Goal: Information Seeking & Learning: Understand process/instructions

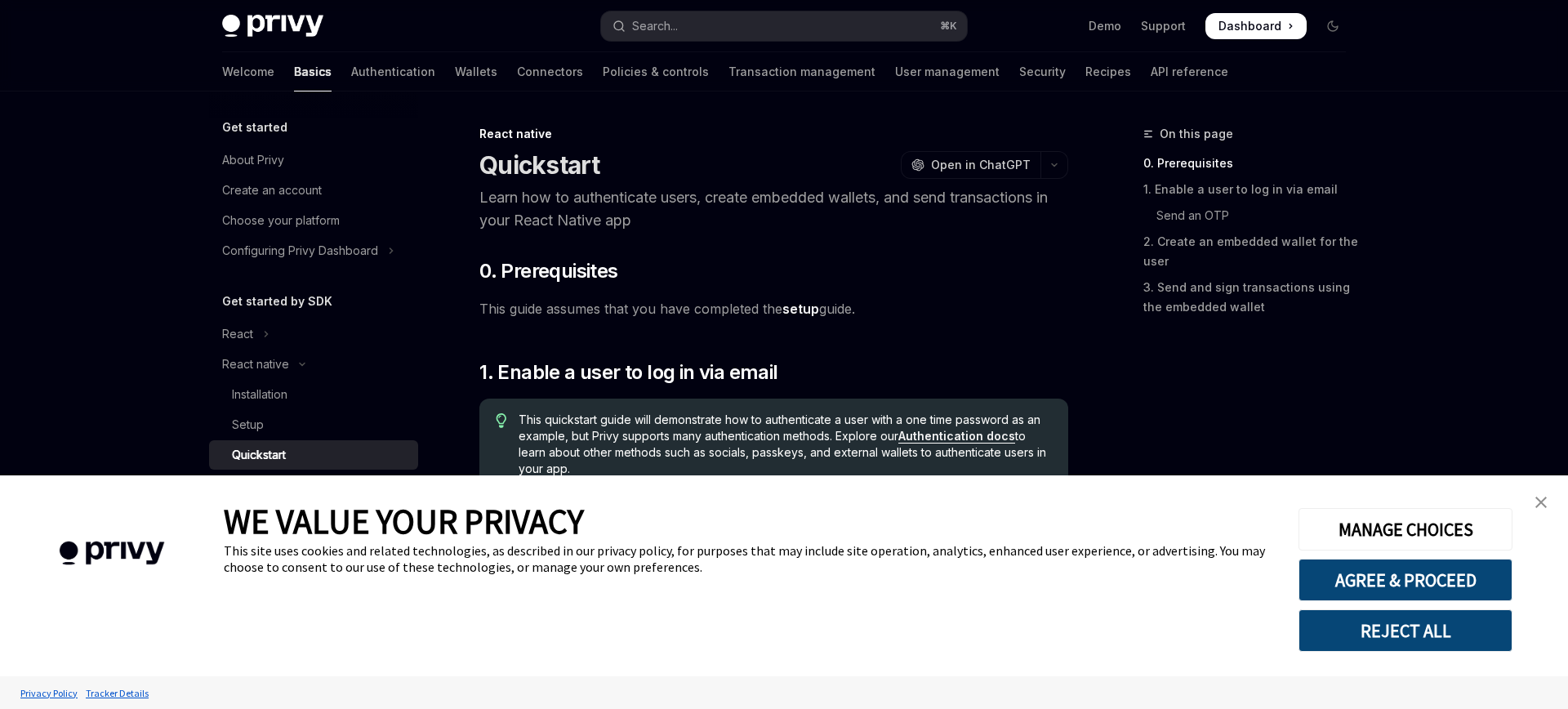
click at [1532, 495] on link "close banner" at bounding box center [1541, 502] width 33 height 33
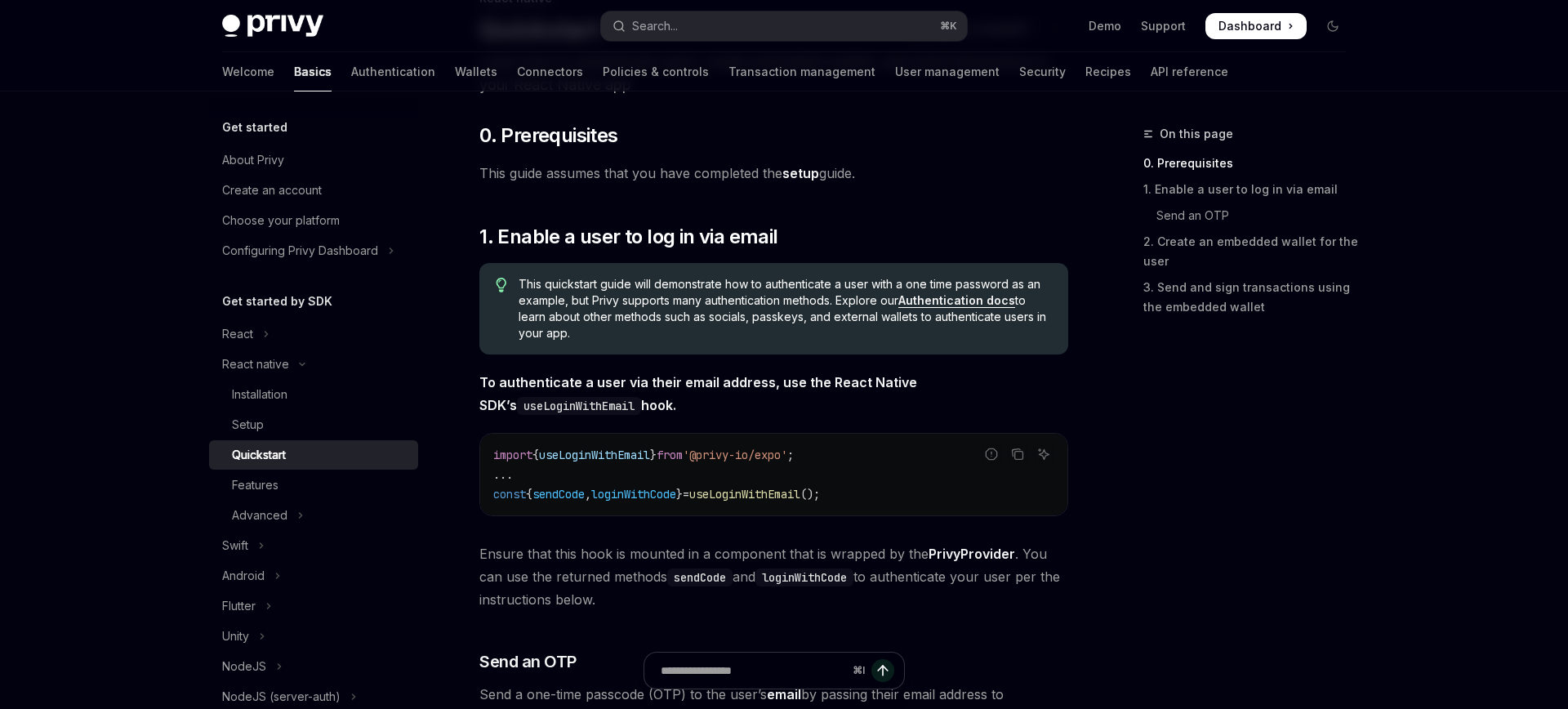
scroll to position [145, 0]
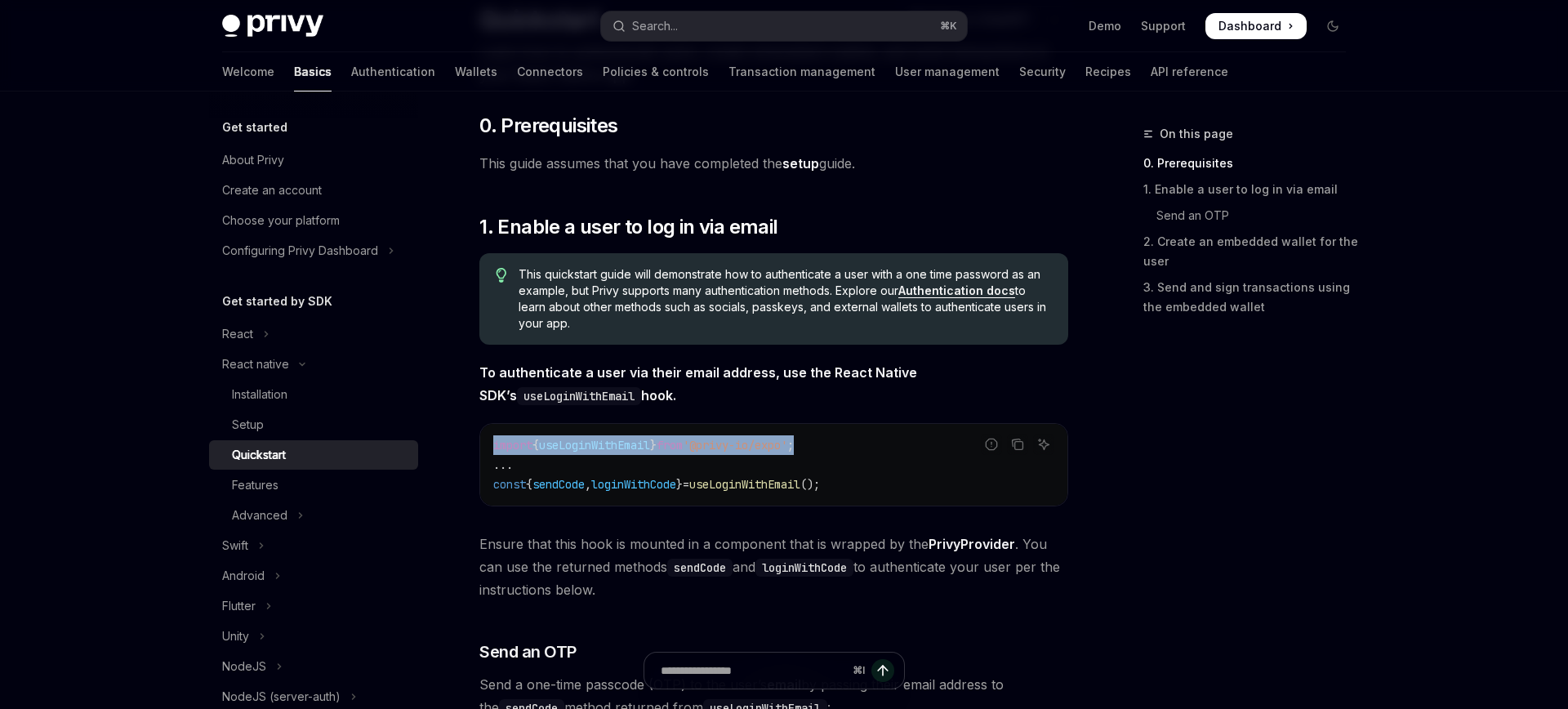
drag, startPoint x: 491, startPoint y: 447, endPoint x: 864, endPoint y: 438, distance: 373.1
click at [864, 441] on div "import { useLoginWithEmail } from '@privy-io/expo' ; ... const { sendCode , log…" at bounding box center [773, 464] width 587 height 82
click at [846, 450] on code "import { useLoginWithEmail } from '@privy-io/expo' ; ... const { sendCode , log…" at bounding box center [774, 464] width 561 height 59
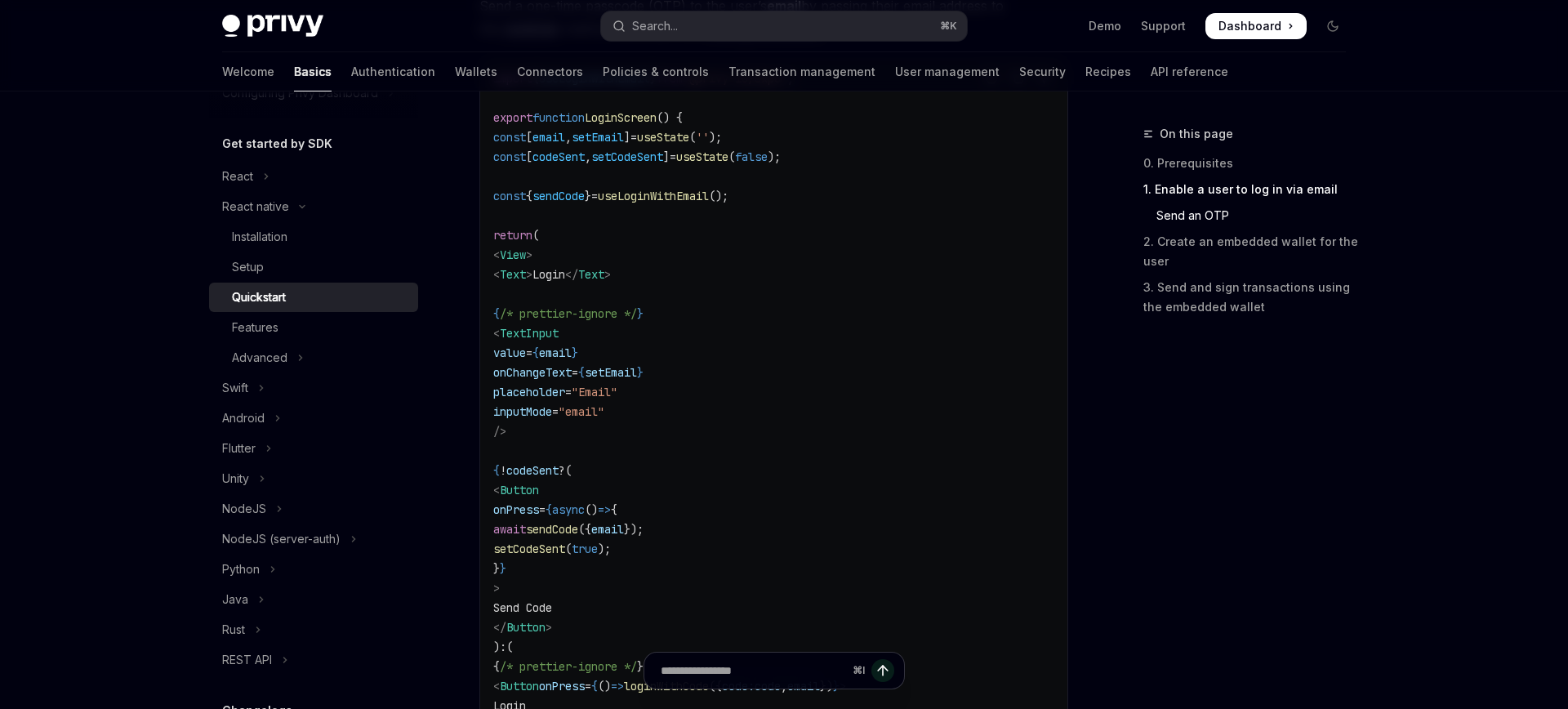
scroll to position [819, 0]
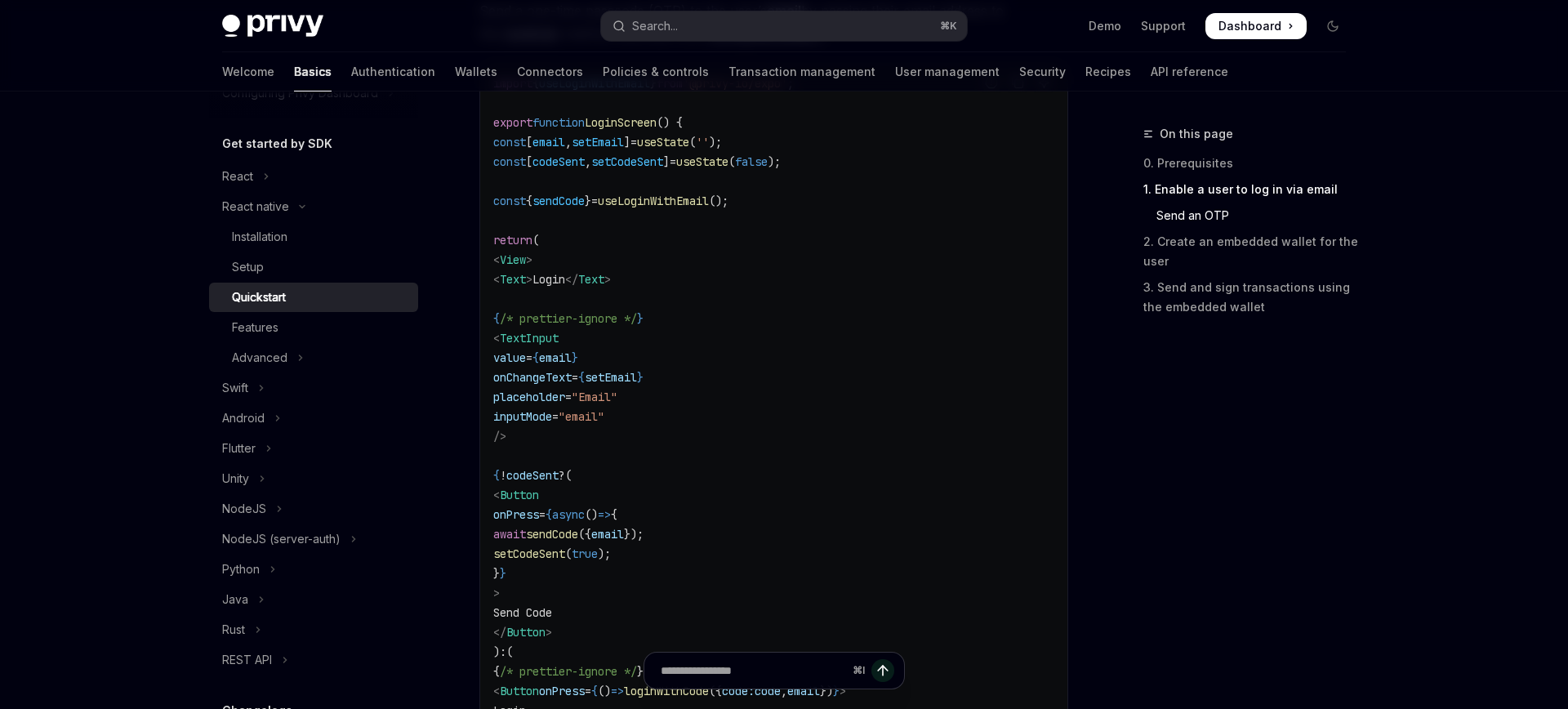
drag, startPoint x: 532, startPoint y: 328, endPoint x: 629, endPoint y: 422, distance: 135.1
click at [633, 422] on code "import { useLoginWithEmail } from '@privy-io/expo' ; export function LoginScree…" at bounding box center [774, 445] width 561 height 745
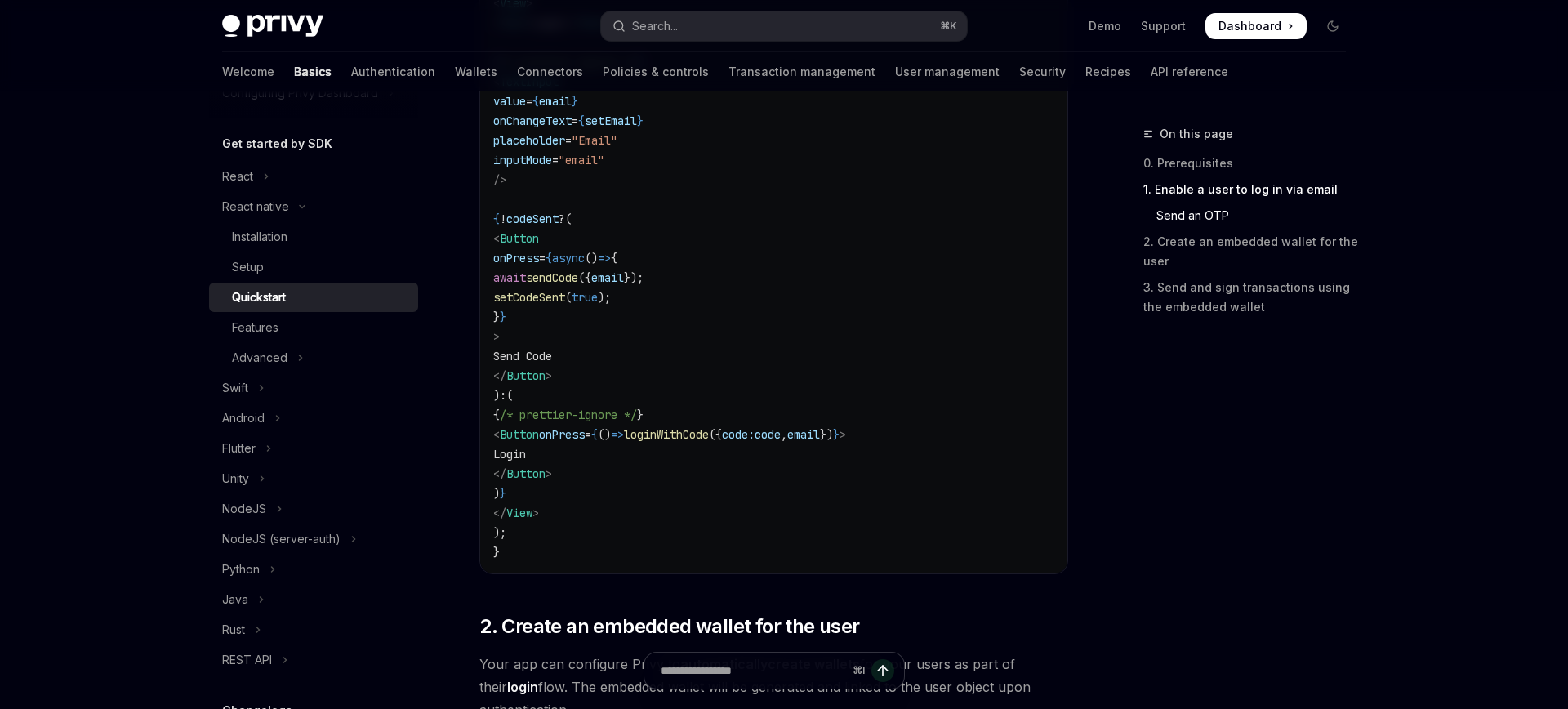
scroll to position [1056, 0]
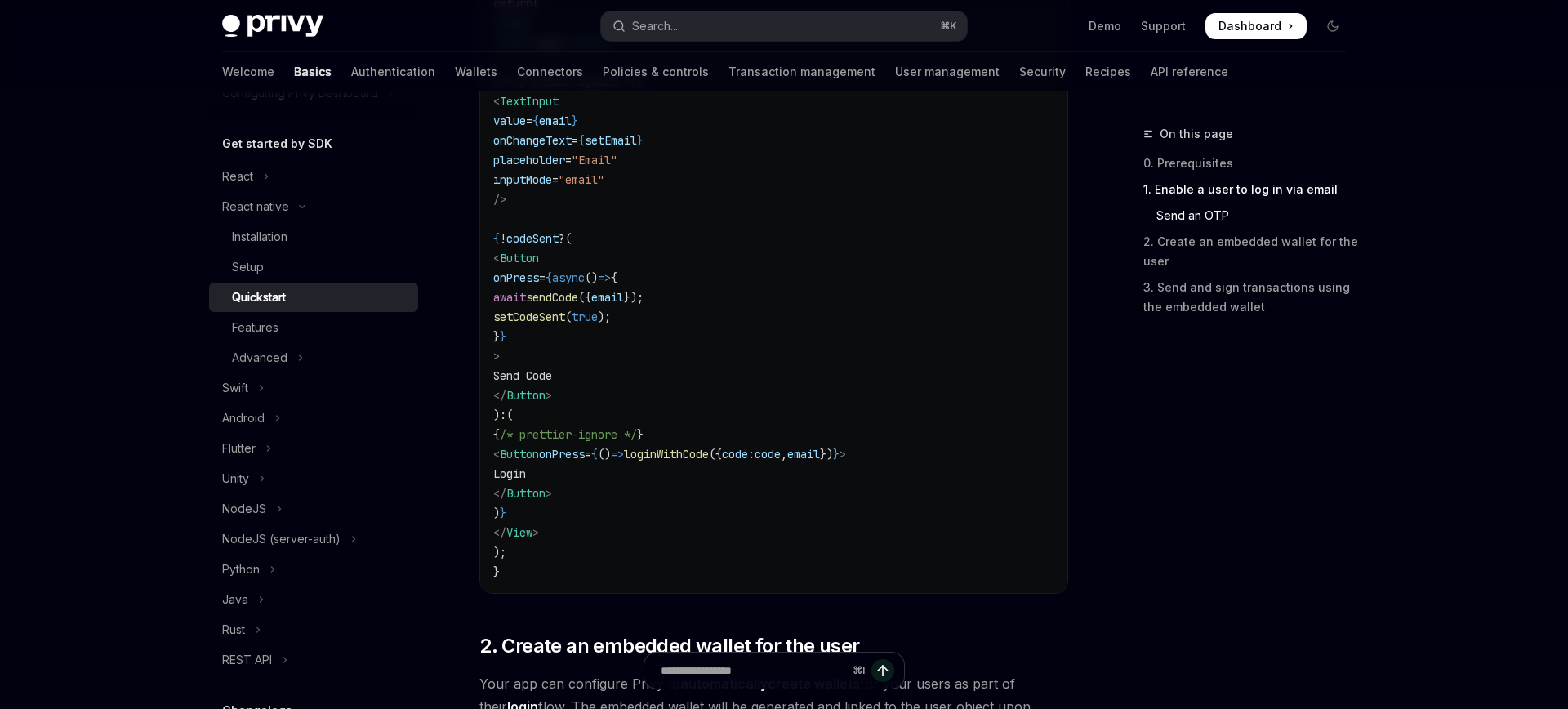
click at [709, 458] on span "loginWithCode" at bounding box center [667, 454] width 85 height 14
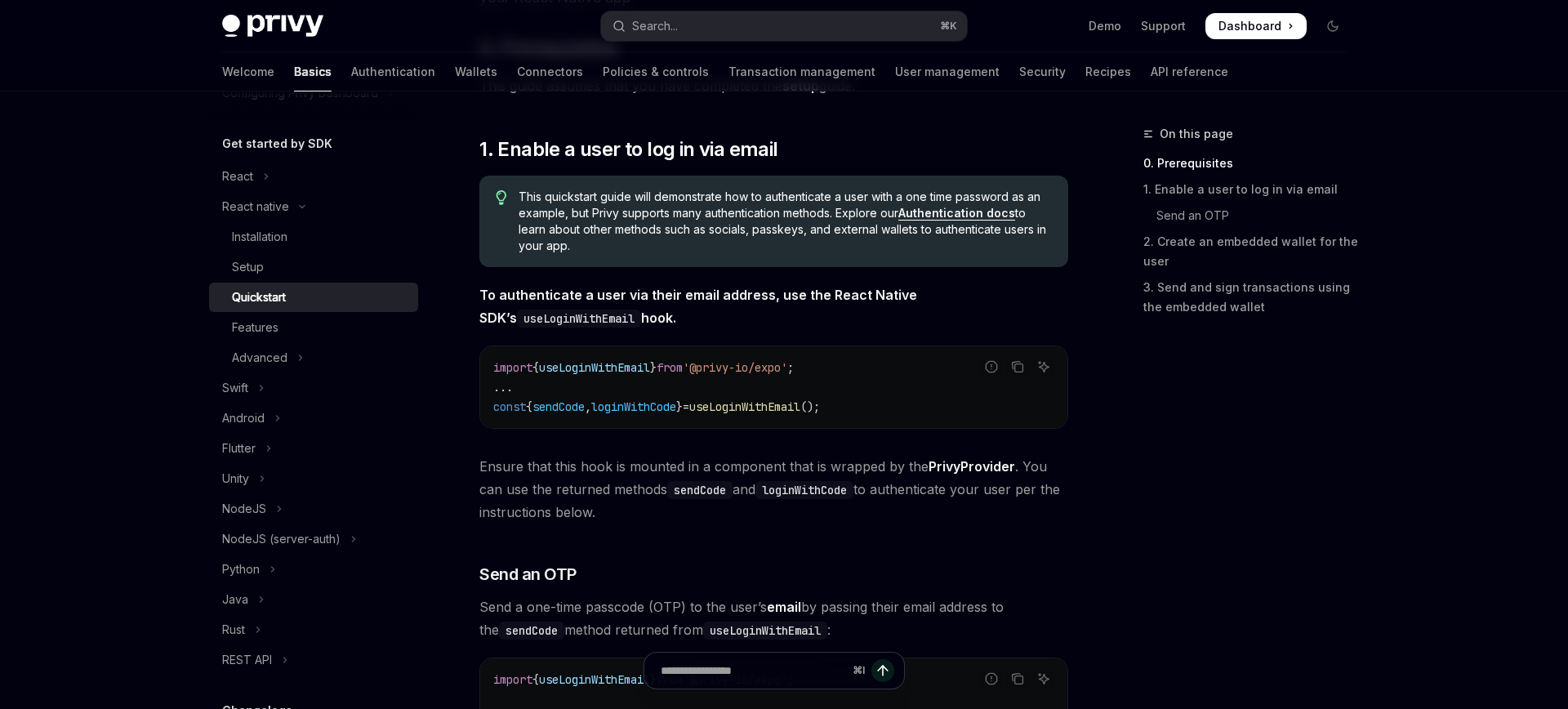
scroll to position [202, 0]
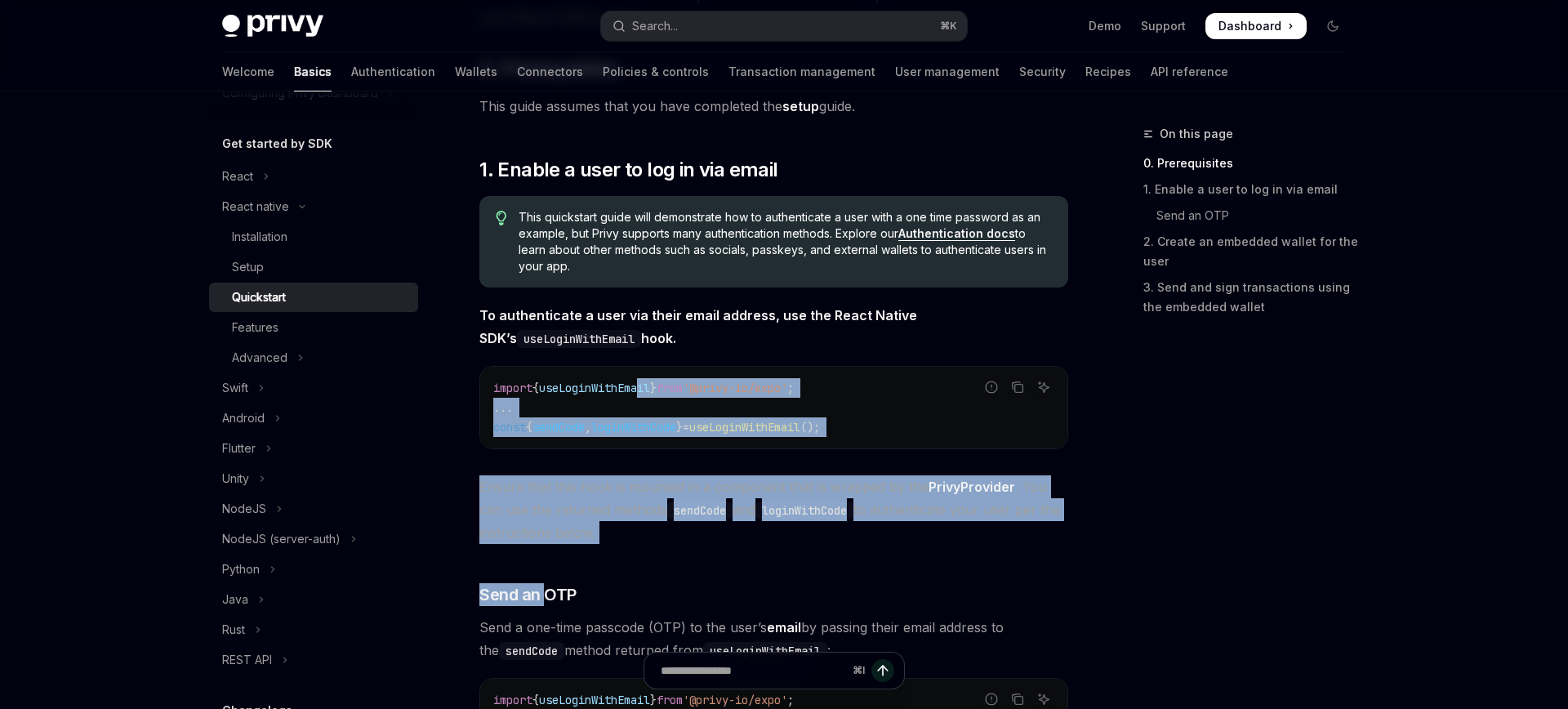
drag, startPoint x: 547, startPoint y: 592, endPoint x: 651, endPoint y: 384, distance: 232.6
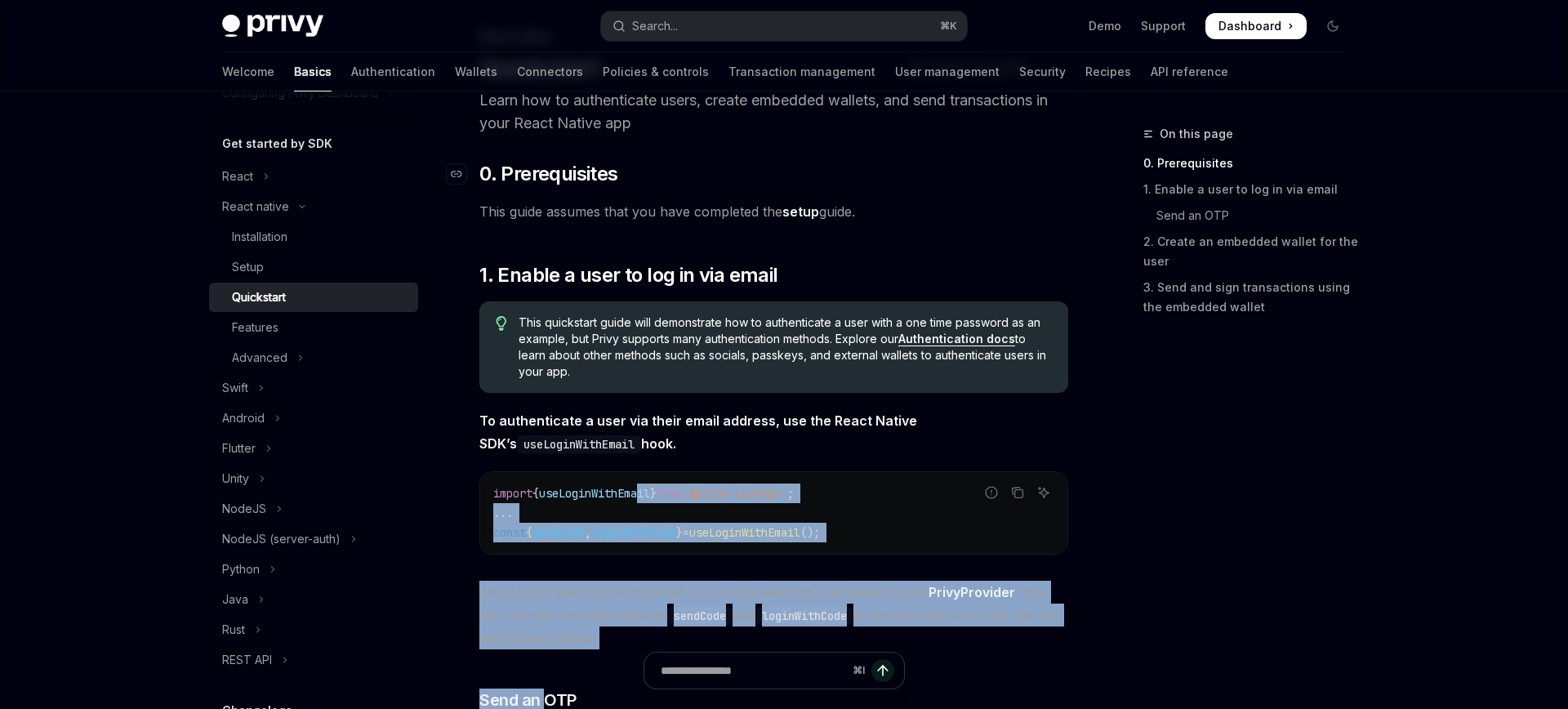
scroll to position [169, 0]
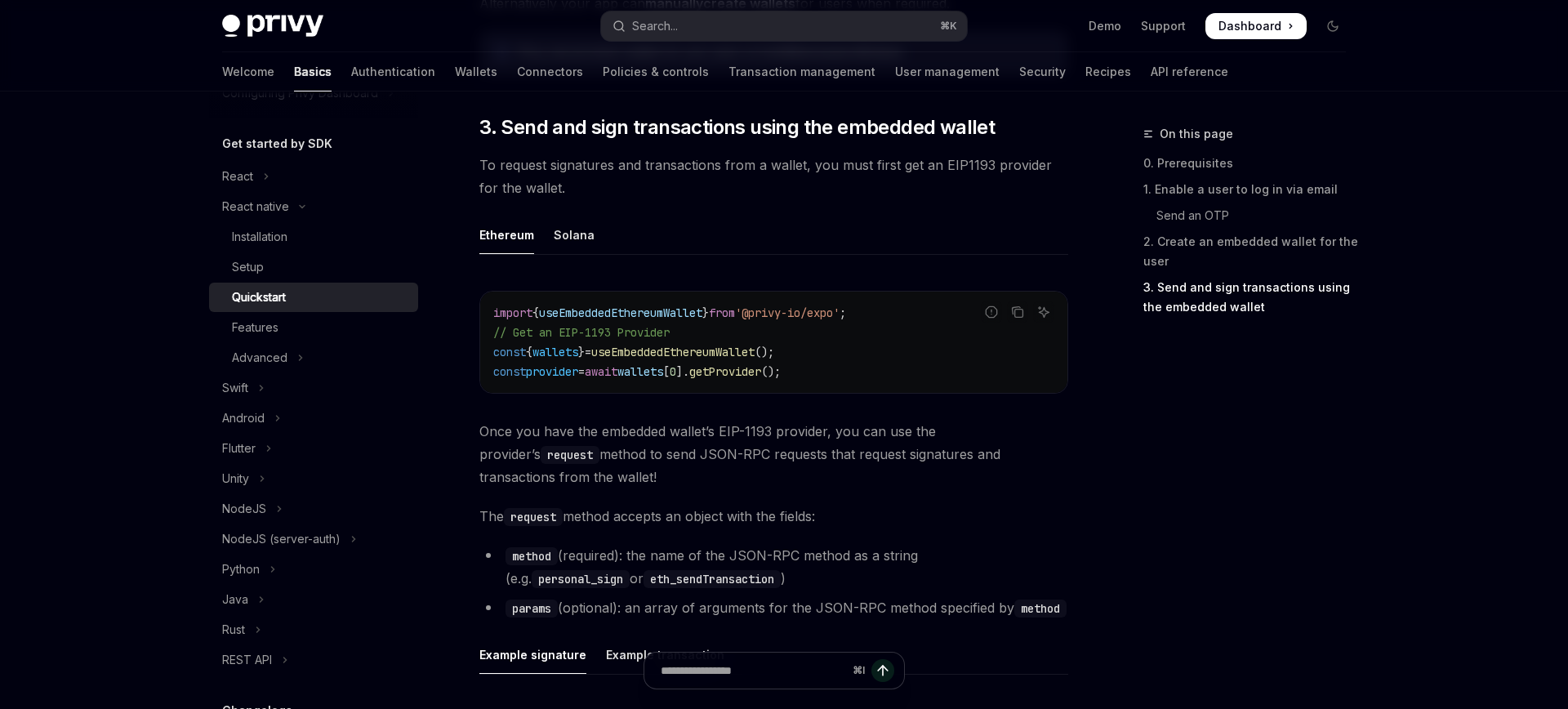
scroll to position [1813, 0]
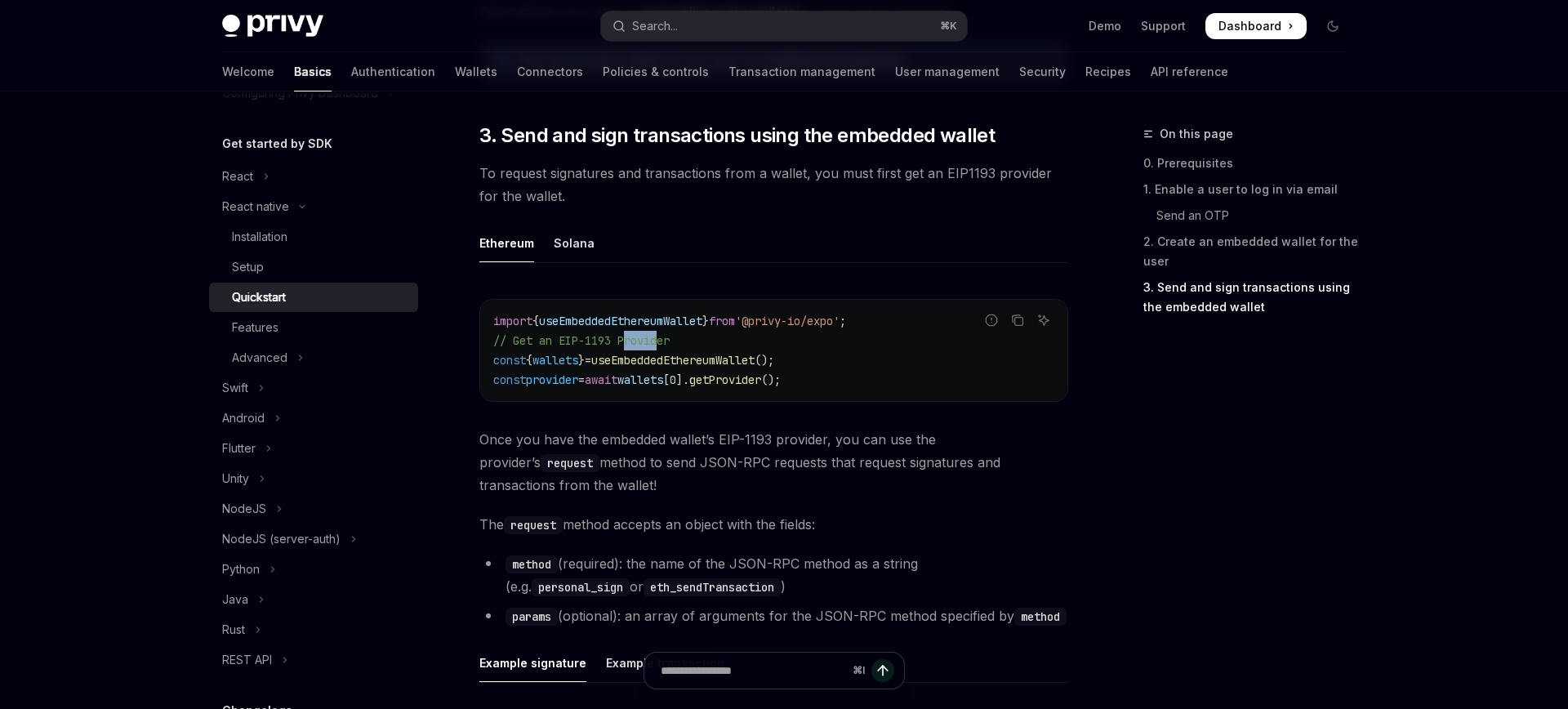
drag, startPoint x: 629, startPoint y: 339, endPoint x: 673, endPoint y: 339, distance: 44.0
click at [668, 339] on span "// Get an EIP-1193 Provider" at bounding box center [581, 340] width 176 height 14
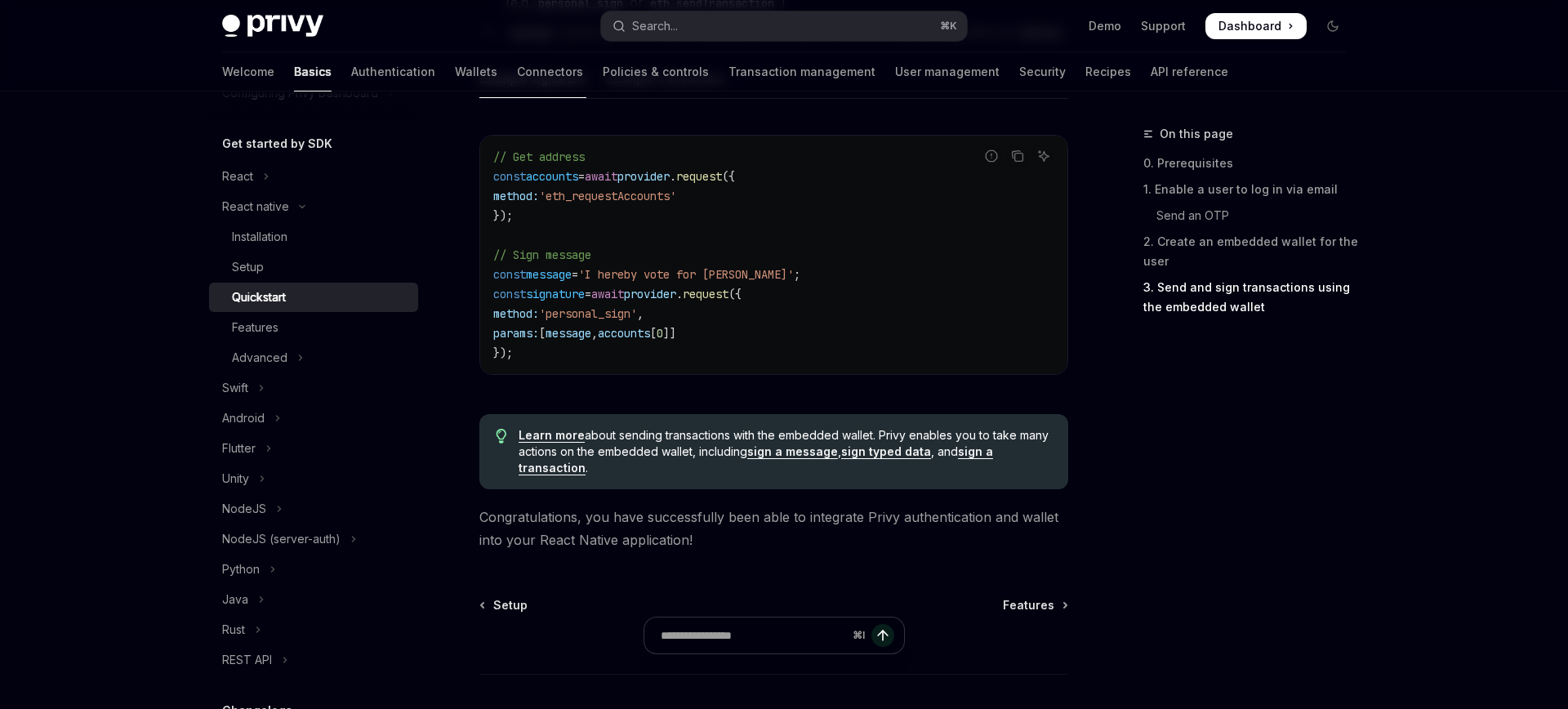
scroll to position [2272, 0]
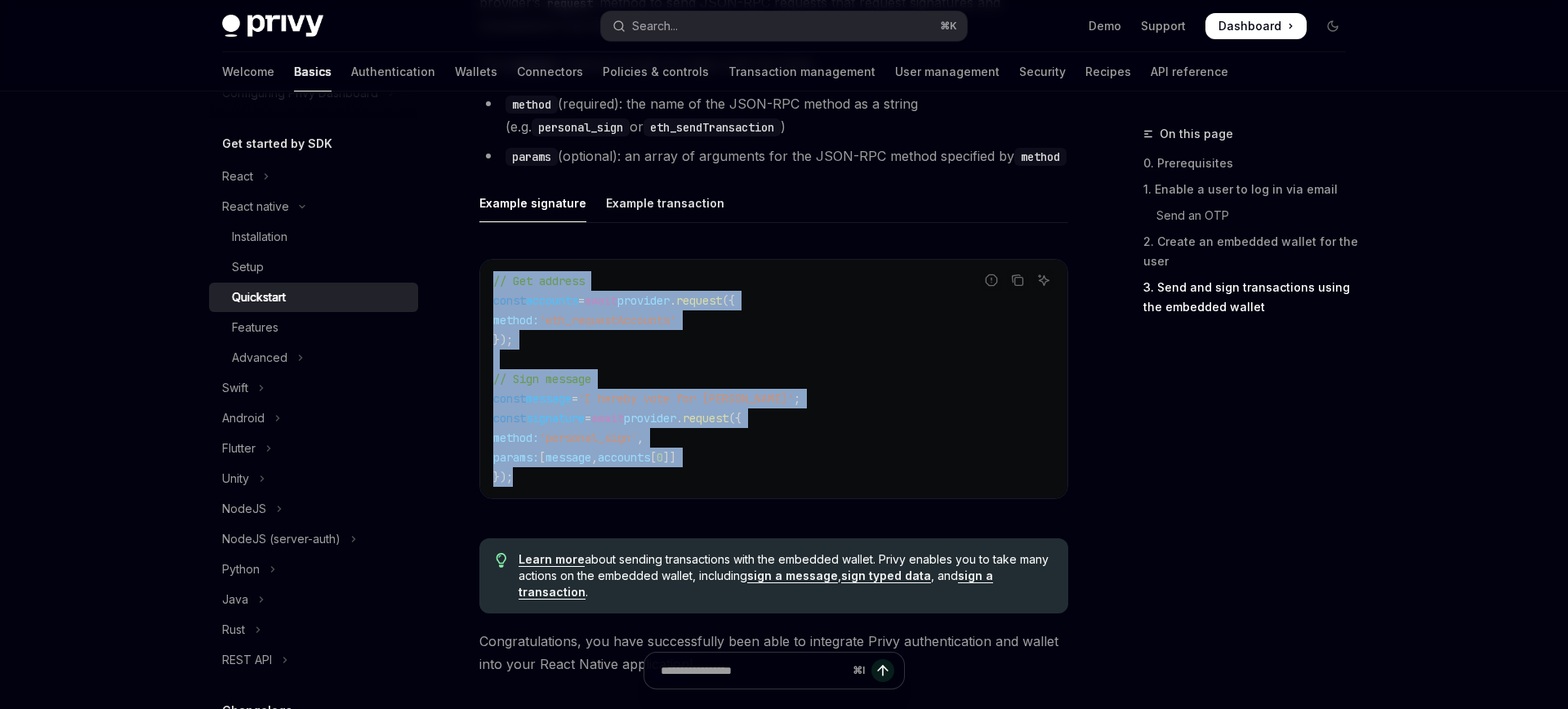
drag, startPoint x: 521, startPoint y: 487, endPoint x: 491, endPoint y: 276, distance: 213.1
click at [491, 276] on div "// Get address const accounts = await provider . request ({ method: 'eth_reques…" at bounding box center [773, 379] width 587 height 238
click at [522, 372] on span "// Sign message" at bounding box center [543, 379] width 98 height 14
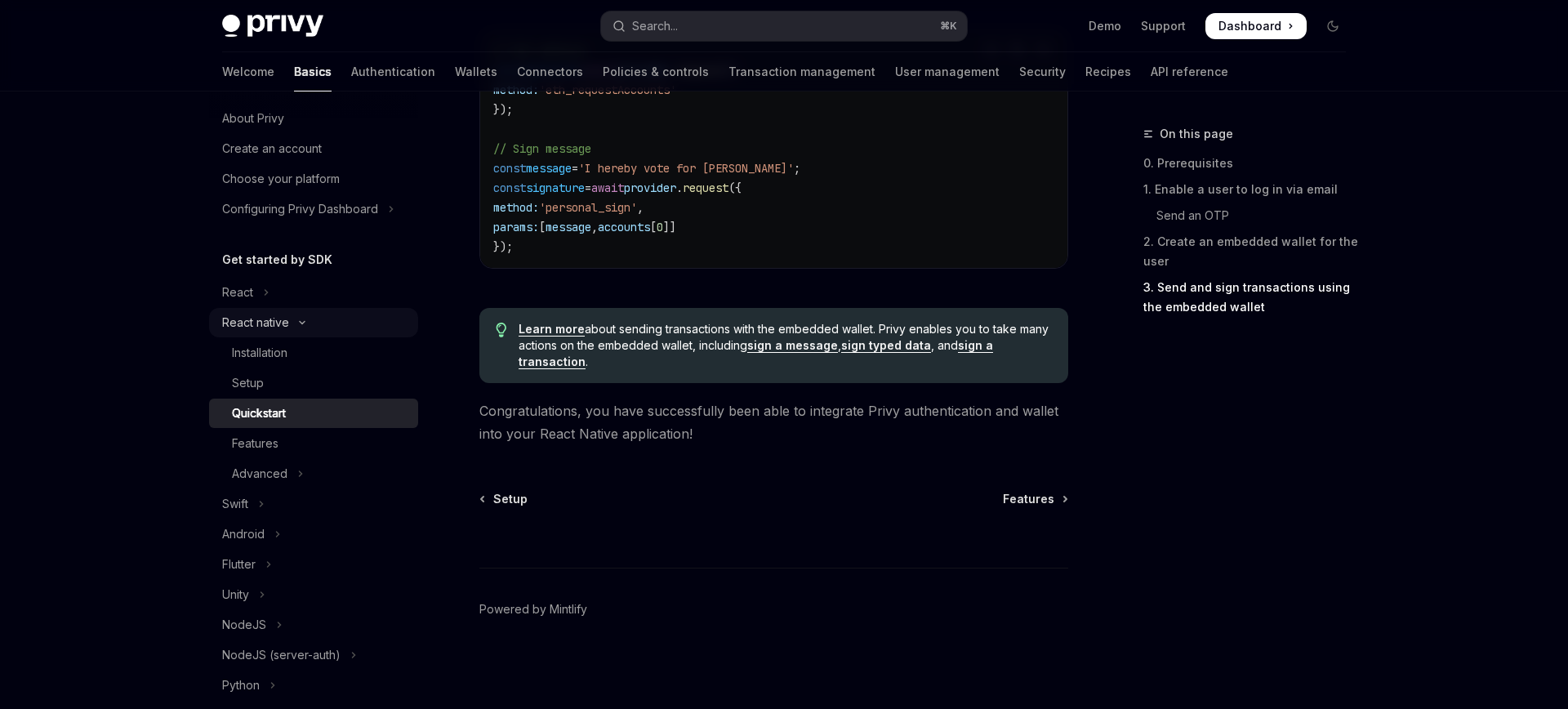
scroll to position [40, 0]
click at [271, 361] on div "Installation" at bounding box center [260, 354] width 56 height 19
type textarea "*"
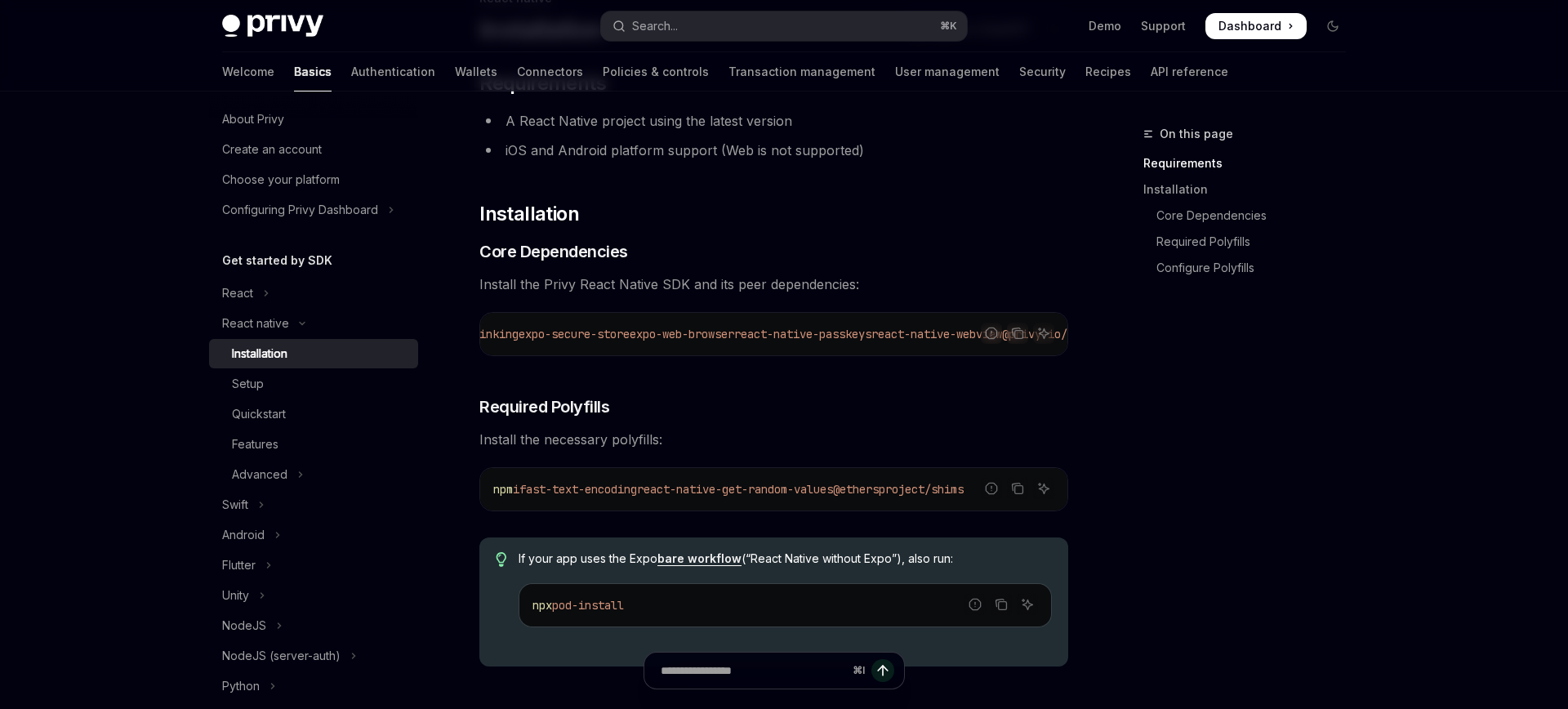
scroll to position [0, 515]
drag, startPoint x: 565, startPoint y: 334, endPoint x: 676, endPoint y: 334, distance: 111.0
click at [599, 334] on span "expo-secure-store" at bounding box center [544, 333] width 111 height 14
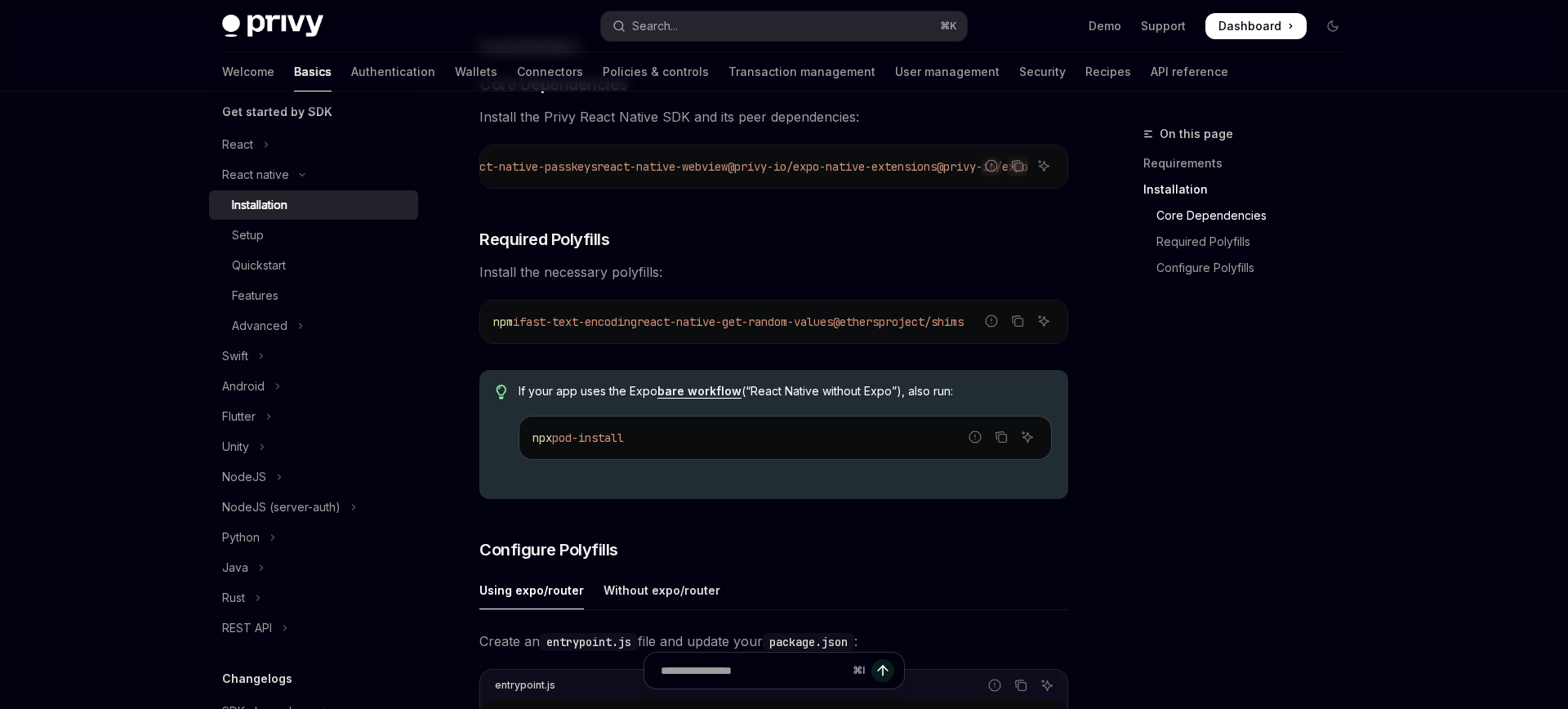
scroll to position [308, 0]
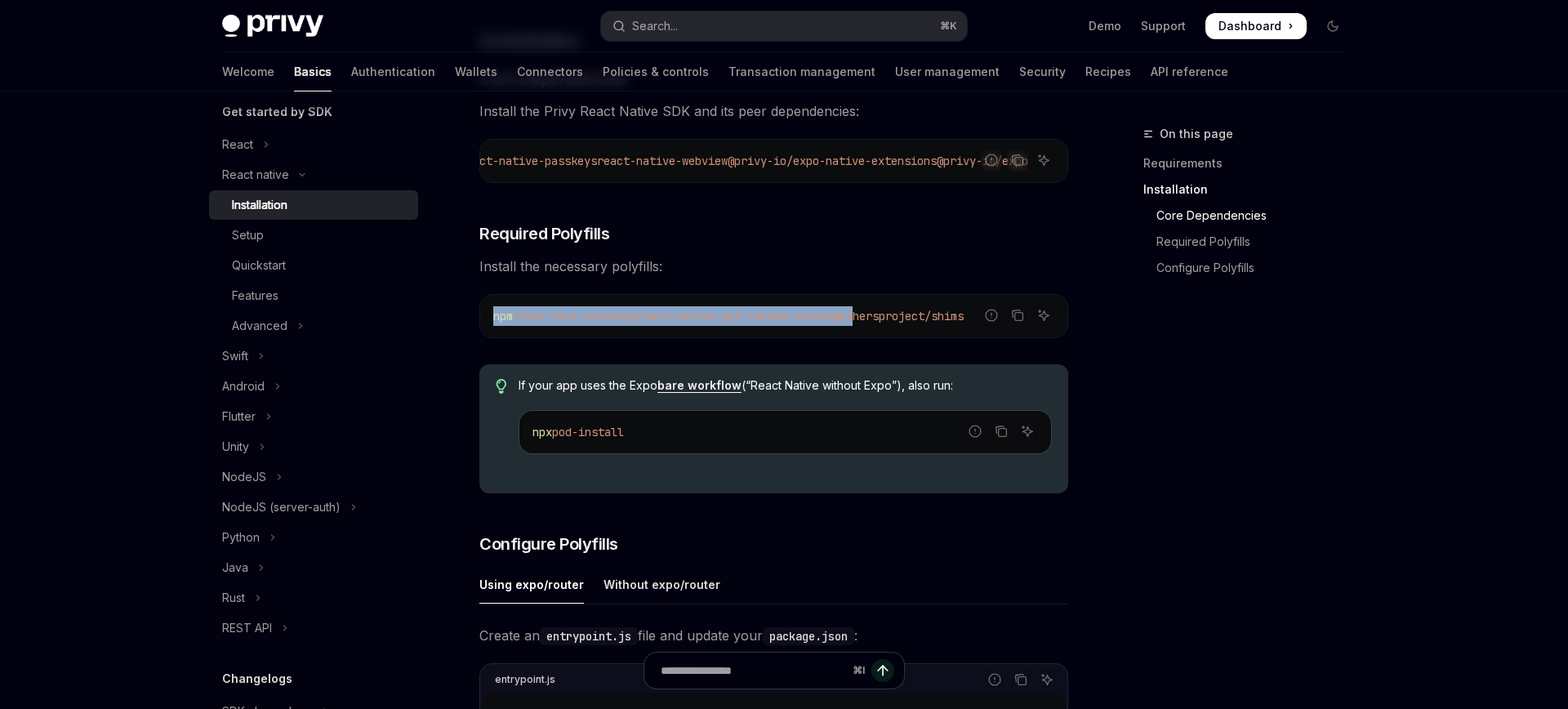
drag, startPoint x: 495, startPoint y: 320, endPoint x: 892, endPoint y: 320, distance: 397.0
click at [892, 320] on span "npm i fast-text-encoding react-native-get-random-values @ethersproject/shims" at bounding box center [729, 315] width 470 height 14
click at [702, 321] on span "react-native-get-random-values" at bounding box center [734, 315] width 196 height 14
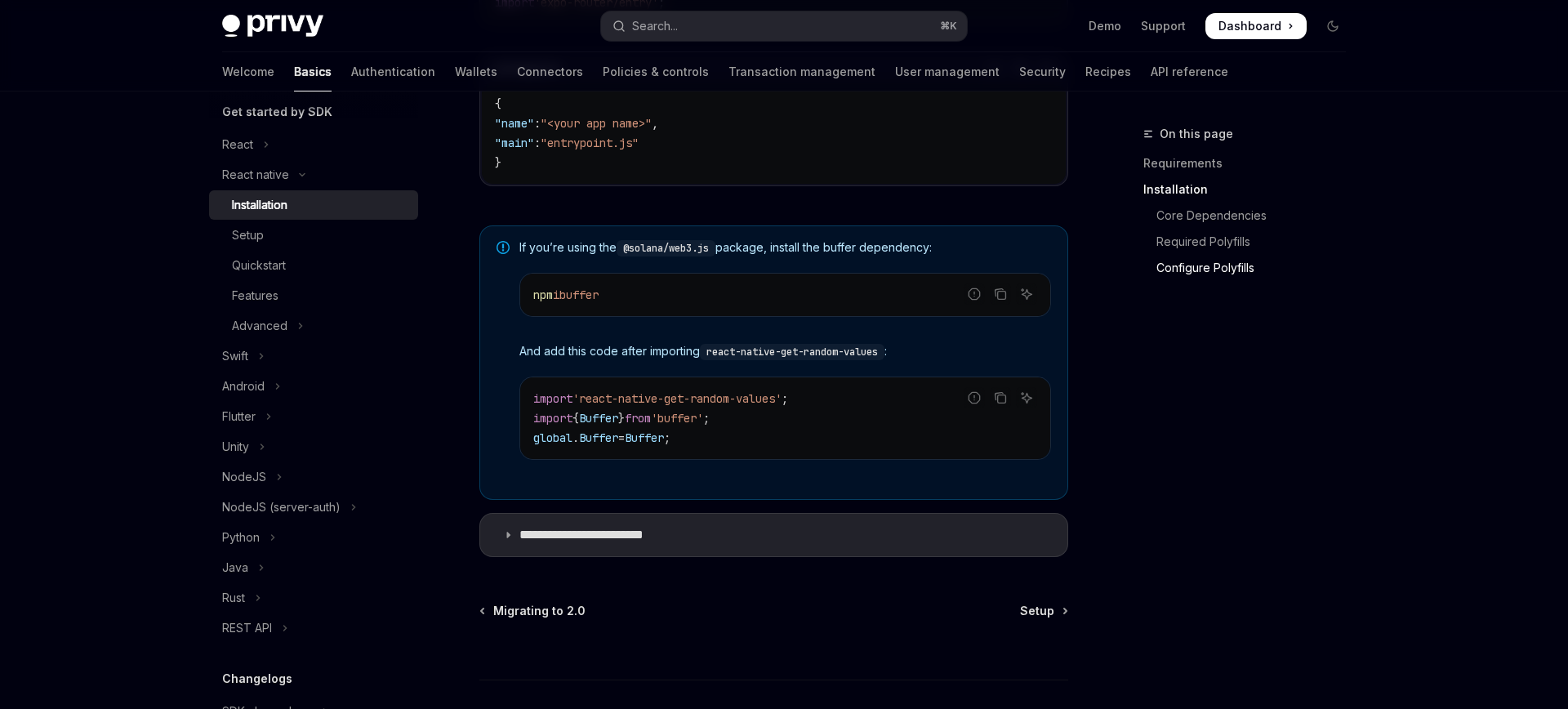
scroll to position [1125, 0]
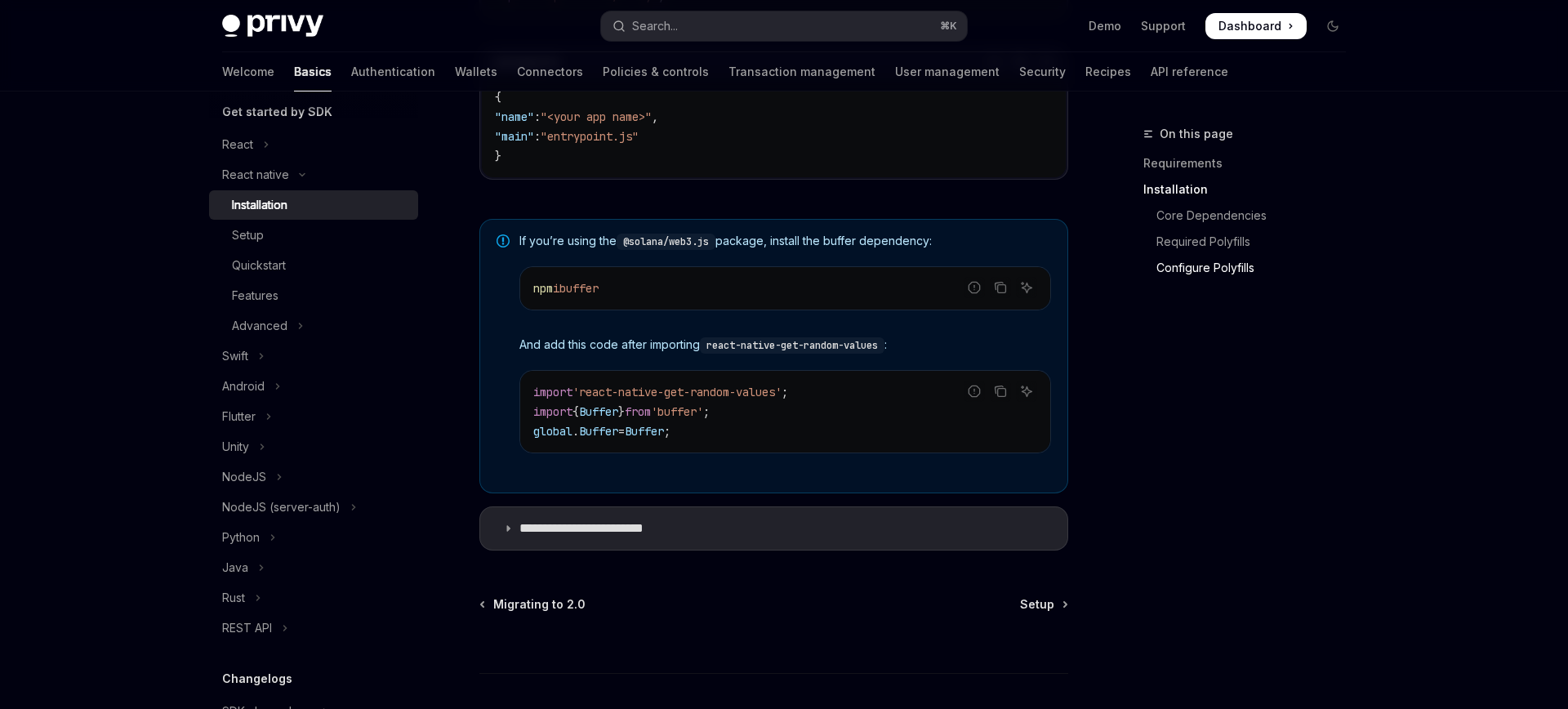
drag, startPoint x: 530, startPoint y: 294, endPoint x: 655, endPoint y: 296, distance: 125.0
click at [651, 294] on div "npm i buffer" at bounding box center [785, 288] width 530 height 42
click at [655, 296] on code "npm i buffer" at bounding box center [784, 288] width 504 height 19
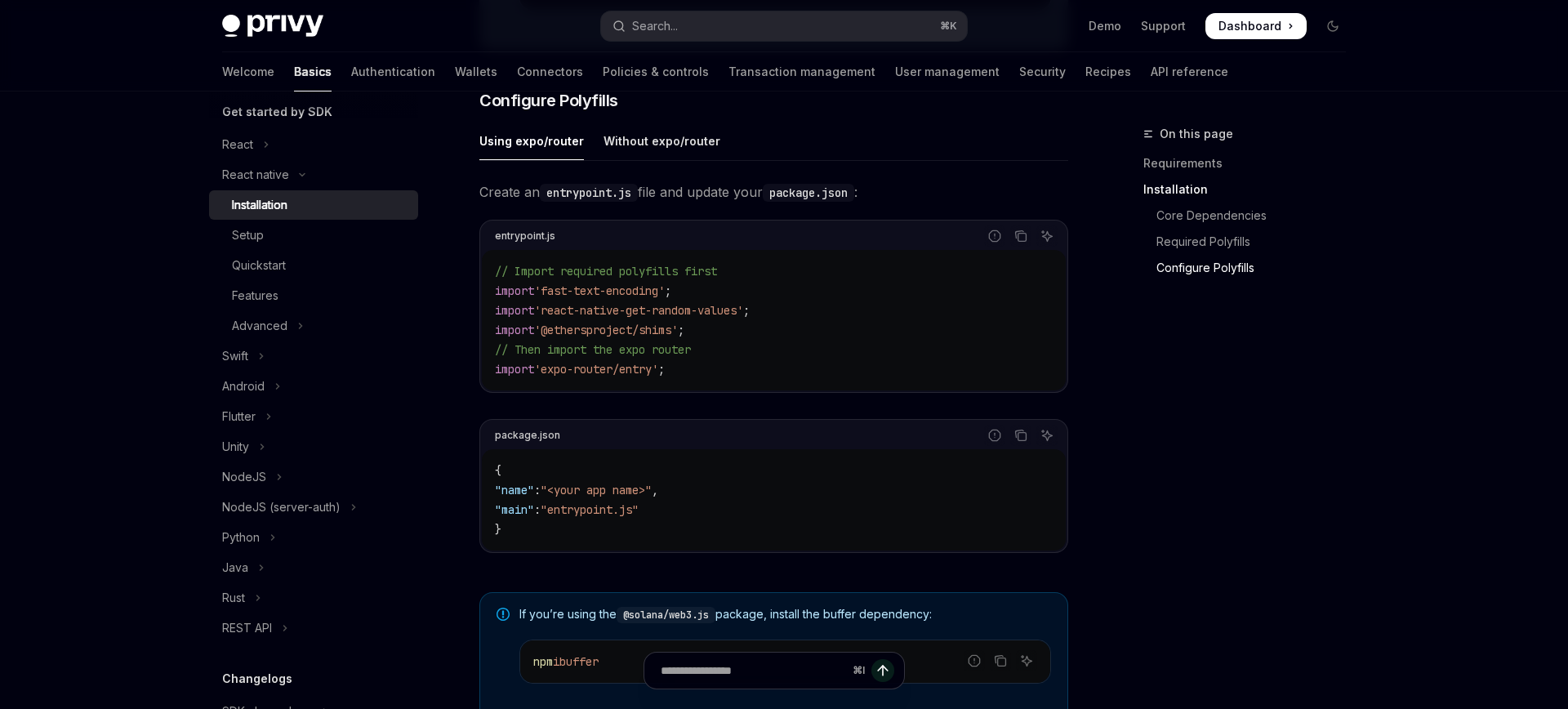
scroll to position [746, 0]
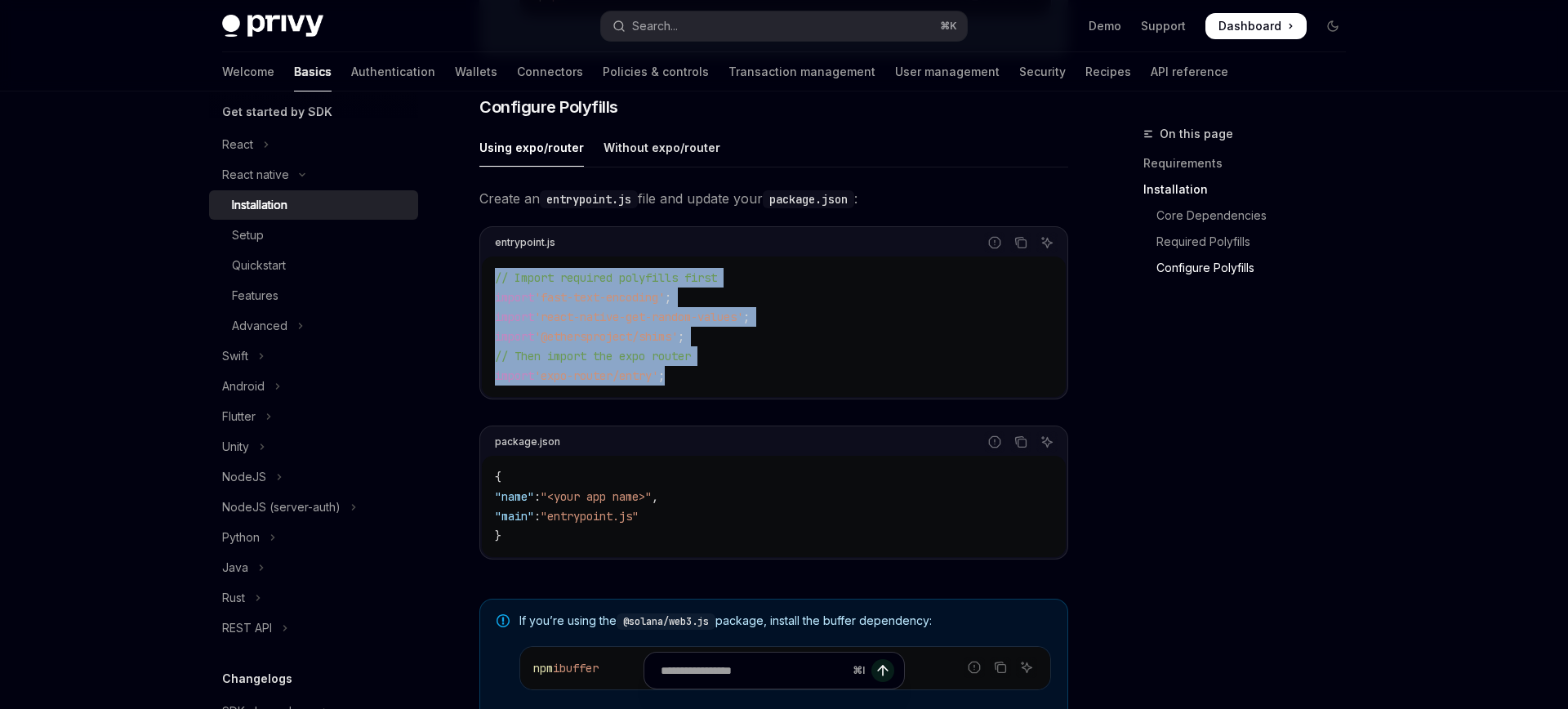
drag, startPoint x: 495, startPoint y: 282, endPoint x: 769, endPoint y: 396, distance: 296.8
click at [769, 396] on div "// Import required polyfills first import 'fast-text-encoding' ; import 'react-…" at bounding box center [774, 327] width 584 height 141
click at [677, 372] on code "// Import required polyfills first import 'fast-text-encoding' ; import 'react-…" at bounding box center [774, 327] width 558 height 118
drag, startPoint x: 705, startPoint y: 383, endPoint x: 499, endPoint y: 290, distance: 226.0
click at [499, 290] on code "// Import required polyfills first import 'fast-text-encoding' ; import 'react-…" at bounding box center [774, 327] width 558 height 118
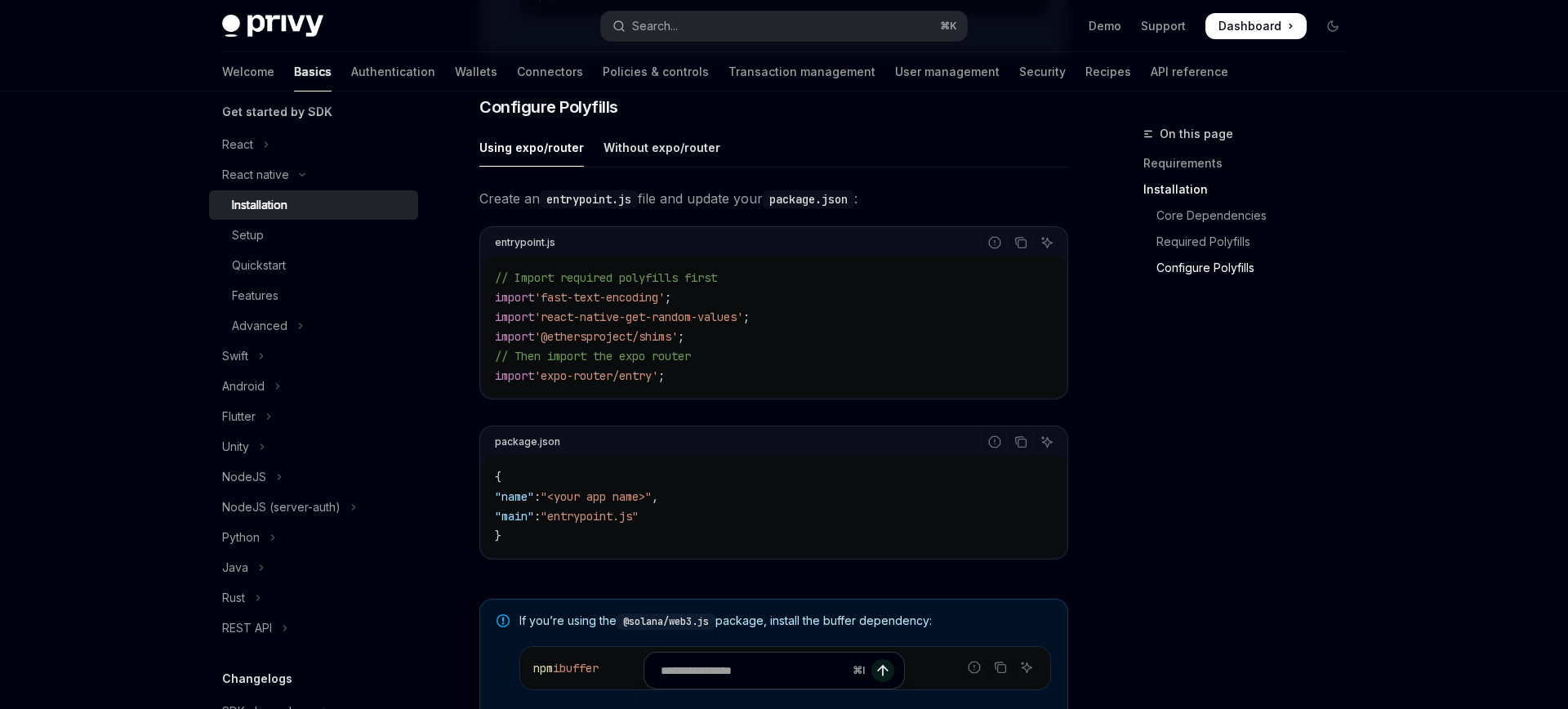
click at [497, 284] on span "// Import required polyfills first" at bounding box center [606, 277] width 223 height 14
click at [722, 370] on code "// Import required polyfills first import 'fast-text-encoding' ; import 'react-…" at bounding box center [774, 327] width 558 height 118
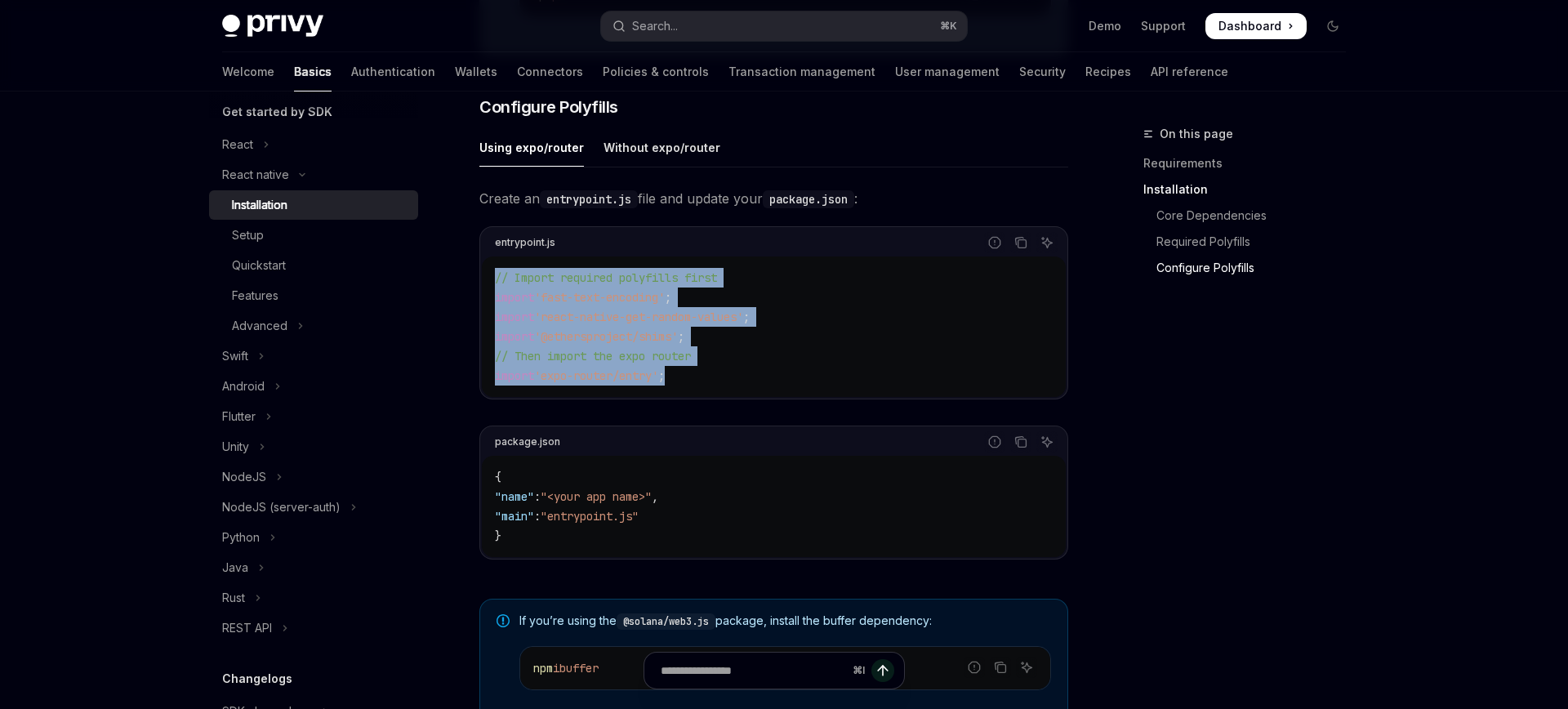
drag, startPoint x: 694, startPoint y: 389, endPoint x: 467, endPoint y: 290, distance: 247.6
click at [467, 290] on div "React native Installation OpenAI Open in ChatGPT OpenAI Open in ChatGPT ​ Requi…" at bounding box center [621, 286] width 902 height 1815
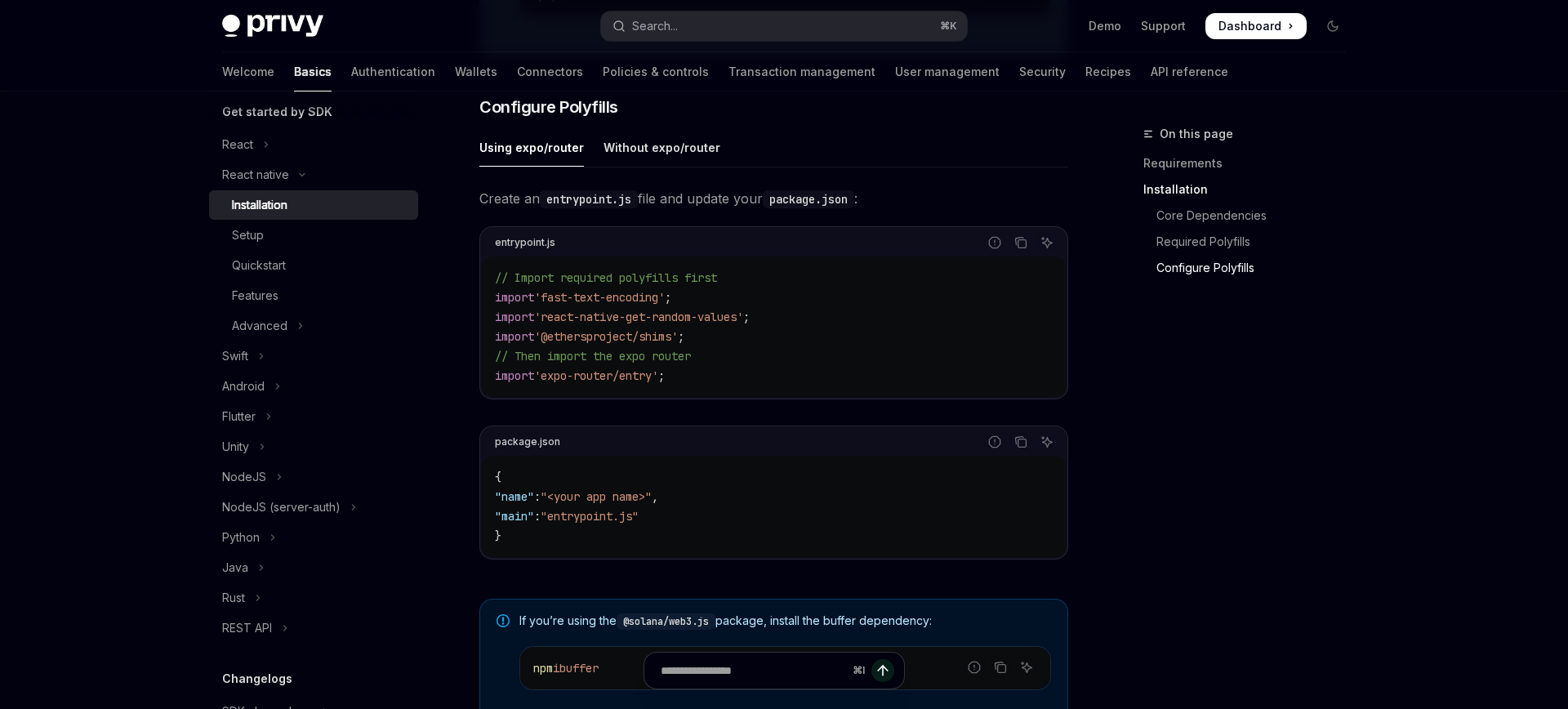
click at [568, 299] on span "'fast-text-encoding'" at bounding box center [599, 297] width 131 height 14
